Goal: Use online tool/utility

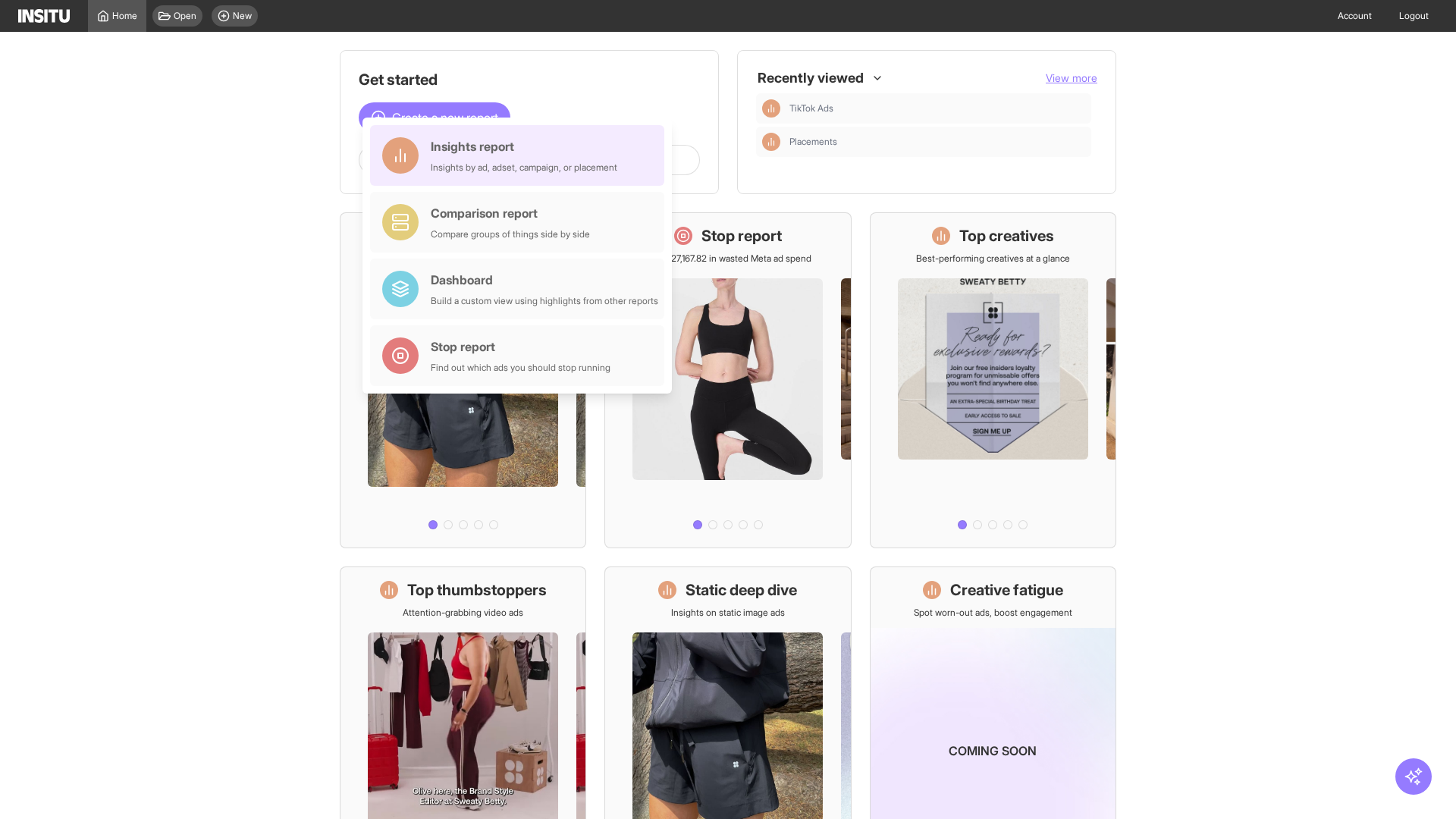
click at [521, 155] on div "Insights report Insights by ad, adset, campaign, or placement" at bounding box center [523, 155] width 186 height 37
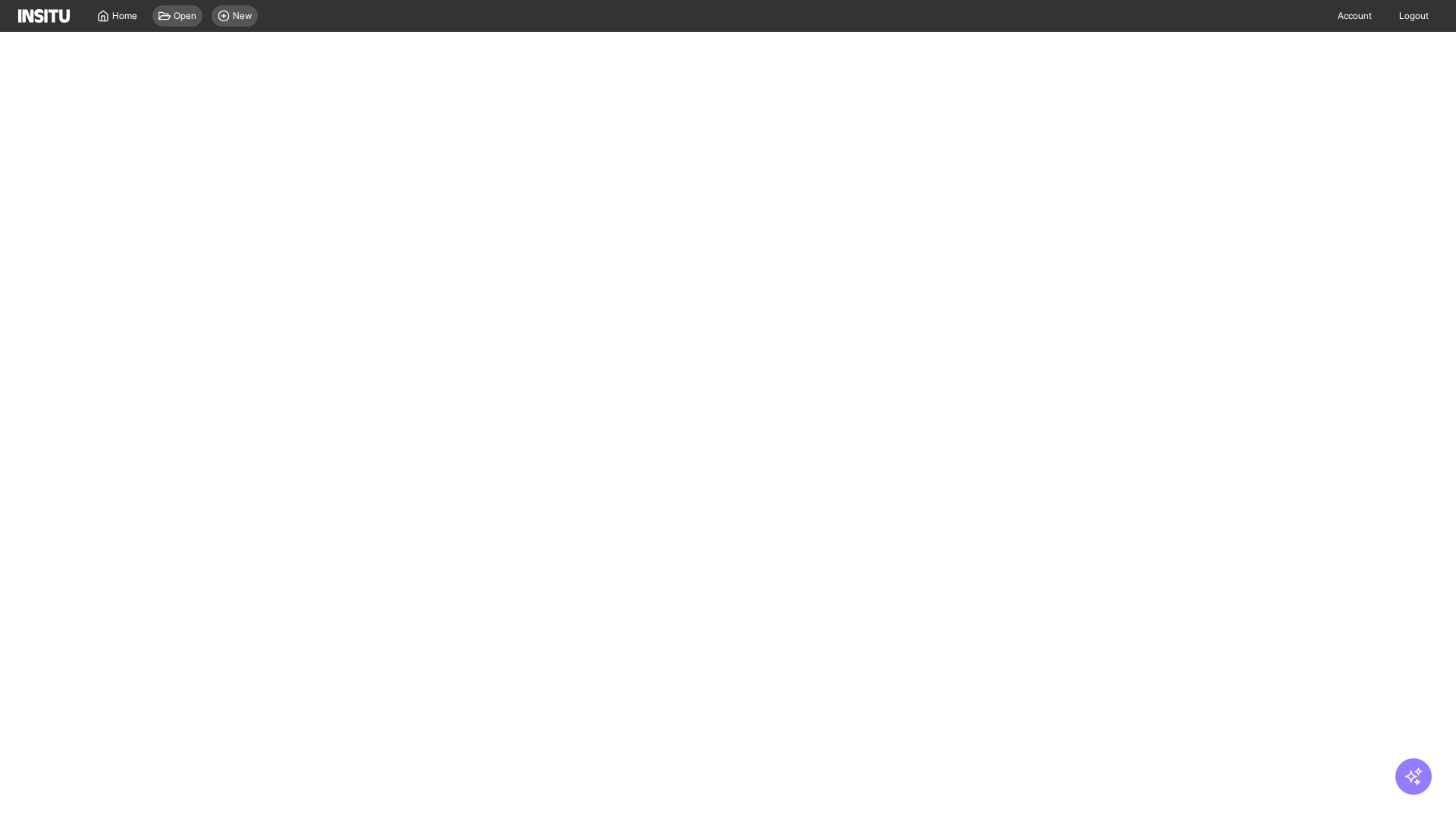
select select "**"
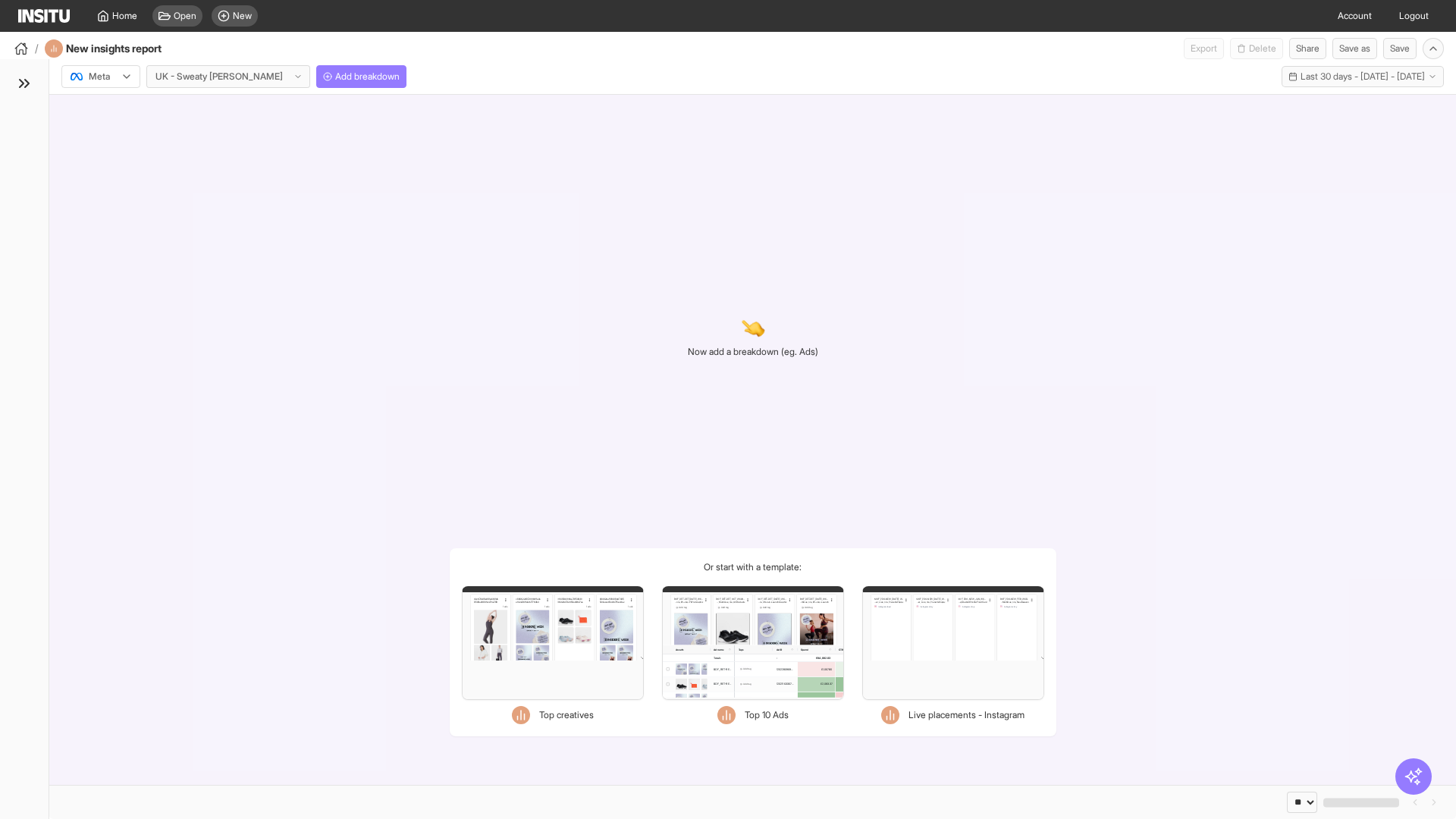
click at [101, 77] on div at bounding box center [90, 77] width 42 height 15
click at [100, 110] on span "Meta" at bounding box center [100, 109] width 21 height 14
click at [335, 77] on span "Add breakdown" at bounding box center [367, 76] width 65 height 12
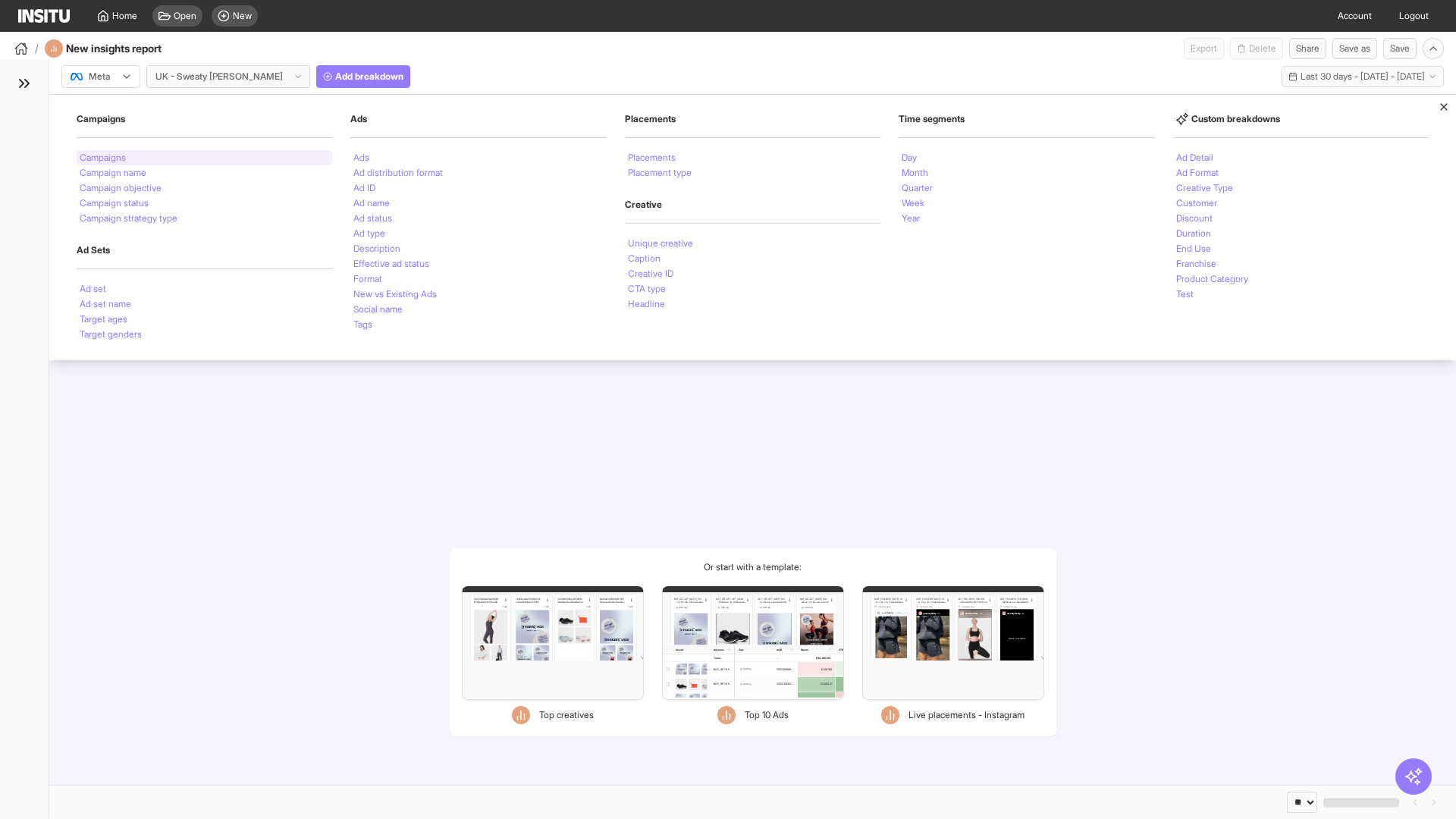
click at [104, 157] on li "Campaigns" at bounding box center [102, 158] width 46 height 9
